Goal: Transaction & Acquisition: Purchase product/service

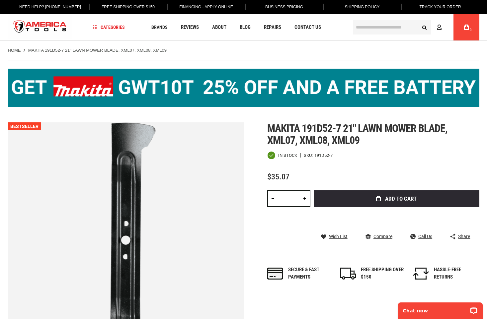
click at [304, 199] on link at bounding box center [304, 198] width 11 height 17
click at [305, 199] on link at bounding box center [304, 198] width 11 height 17
click at [306, 199] on link at bounding box center [304, 198] width 11 height 17
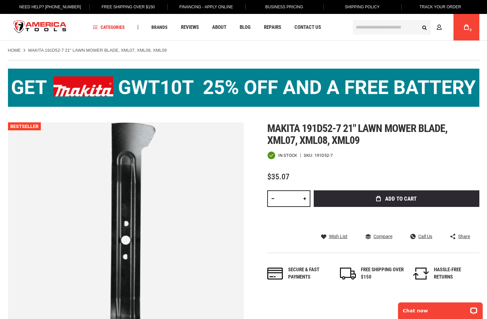
click at [306, 200] on link at bounding box center [304, 198] width 11 height 17
click at [306, 199] on link at bounding box center [304, 198] width 11 height 17
type input "**"
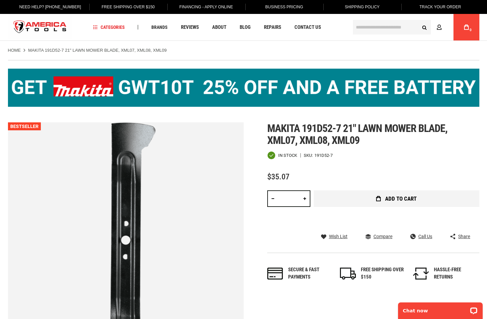
click at [378, 201] on icon "submit" at bounding box center [378, 198] width 5 height 5
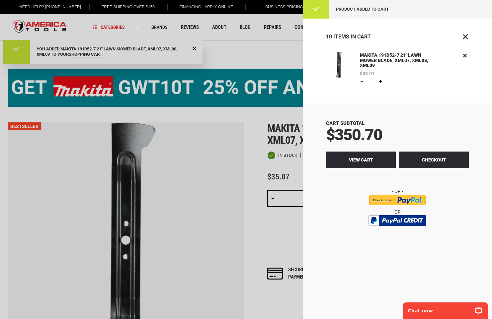
click at [374, 162] on link "View Cart" at bounding box center [361, 160] width 70 height 17
